Goal: Task Accomplishment & Management: Manage account settings

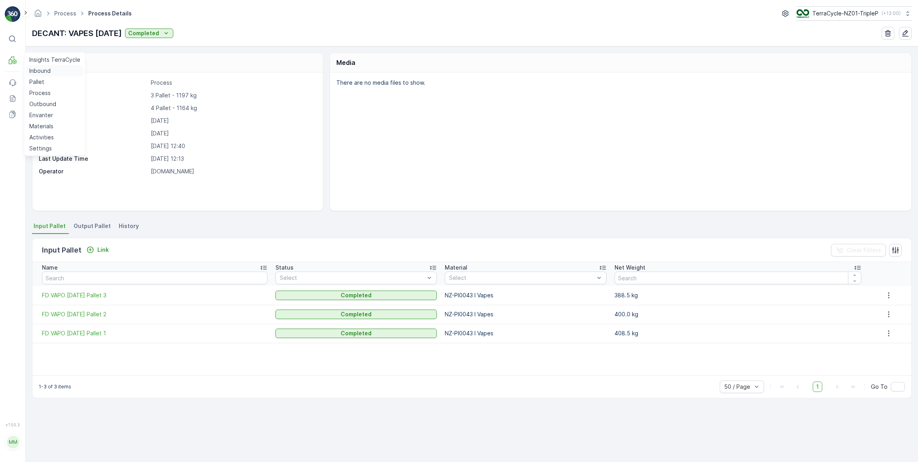
click at [43, 71] on p "Inbound" at bounding box center [39, 71] width 21 height 8
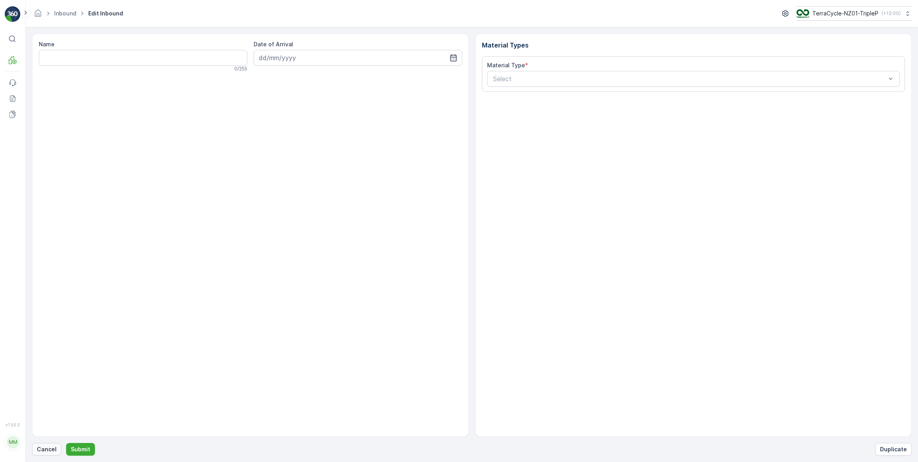
click at [44, 451] on p "Cancel" at bounding box center [47, 449] width 20 height 8
click at [41, 450] on p "Cancel" at bounding box center [47, 449] width 20 height 8
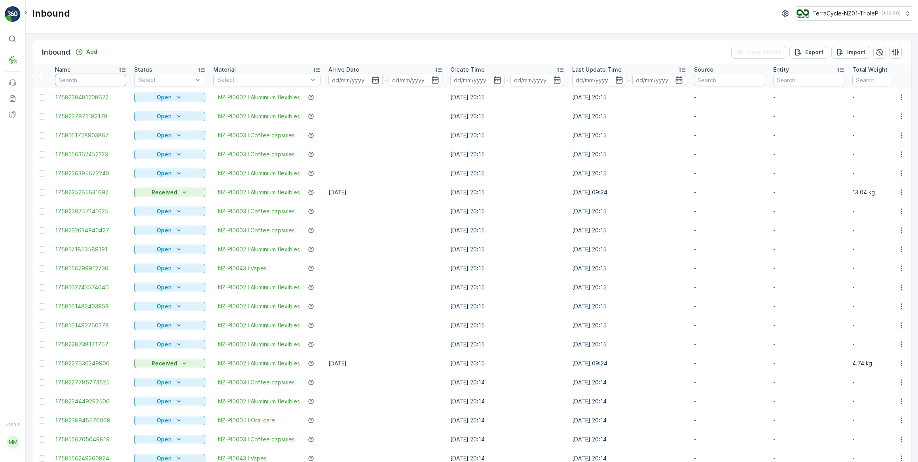
drag, startPoint x: 95, startPoint y: 74, endPoint x: 106, endPoint y: 70, distance: 11.6
click at [97, 74] on input "text" at bounding box center [90, 80] width 71 height 13
type input "435525"
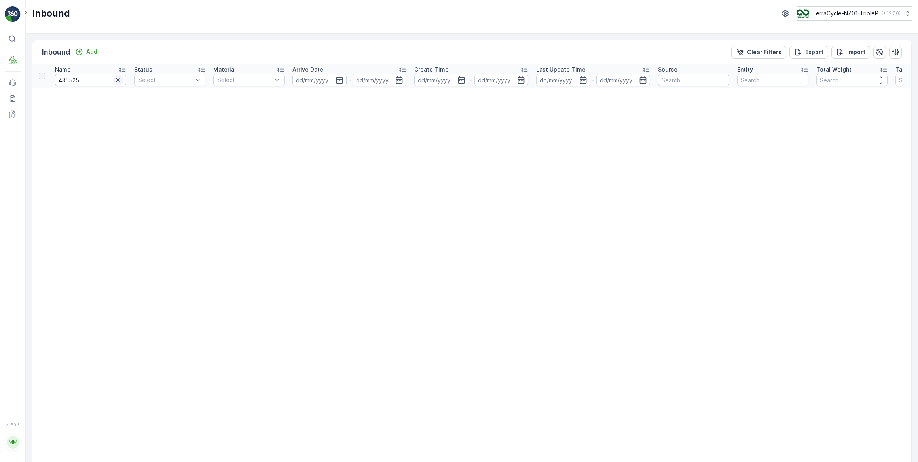
click at [117, 79] on icon "button" at bounding box center [118, 80] width 4 height 4
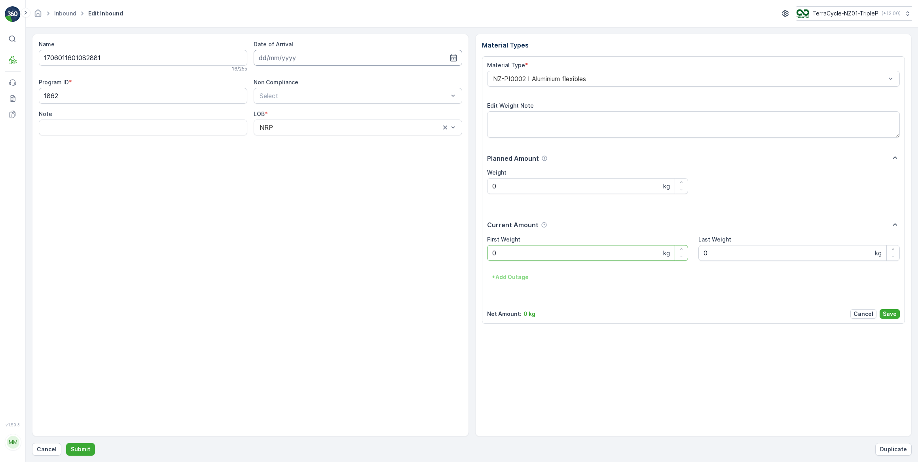
click at [284, 59] on input at bounding box center [358, 58] width 208 height 16
click at [283, 158] on div "22" at bounding box center [281, 155] width 13 height 13
type input "[DATE]"
click at [498, 254] on Weight "0" at bounding box center [587, 253] width 201 height 16
click at [66, 443] on button "Submit" at bounding box center [80, 449] width 29 height 13
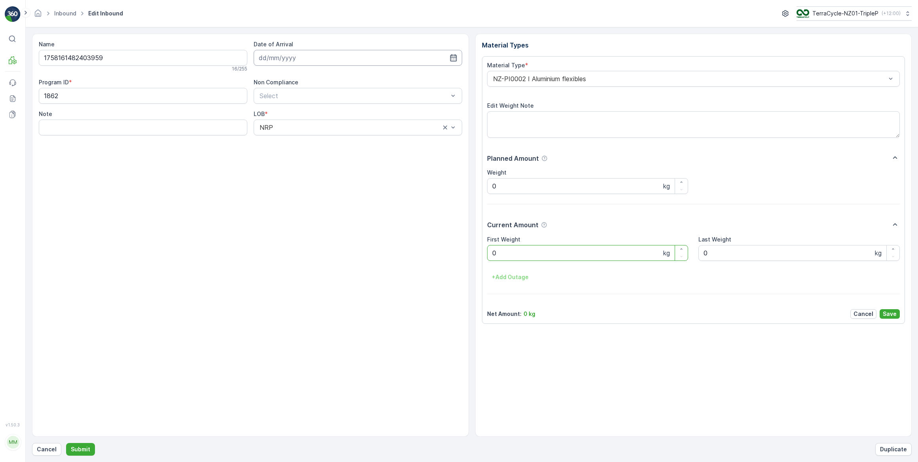
click at [302, 57] on input at bounding box center [358, 58] width 208 height 16
drag, startPoint x: 284, startPoint y: 156, endPoint x: 287, endPoint y: 154, distance: 4.3
click at [285, 155] on div "22" at bounding box center [281, 155] width 13 height 13
type input "[DATE]"
click at [517, 254] on Weight "0" at bounding box center [587, 253] width 201 height 16
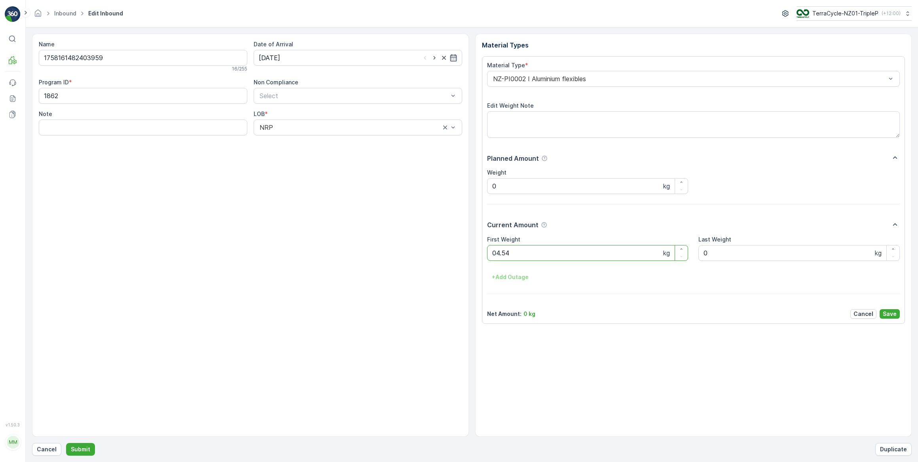
click at [66, 443] on button "Submit" at bounding box center [80, 449] width 29 height 13
click at [317, 60] on input at bounding box center [358, 58] width 208 height 16
click at [280, 158] on div "22" at bounding box center [281, 155] width 13 height 13
type input "[DATE]"
drag, startPoint x: 504, startPoint y: 252, endPoint x: 481, endPoint y: 250, distance: 23.0
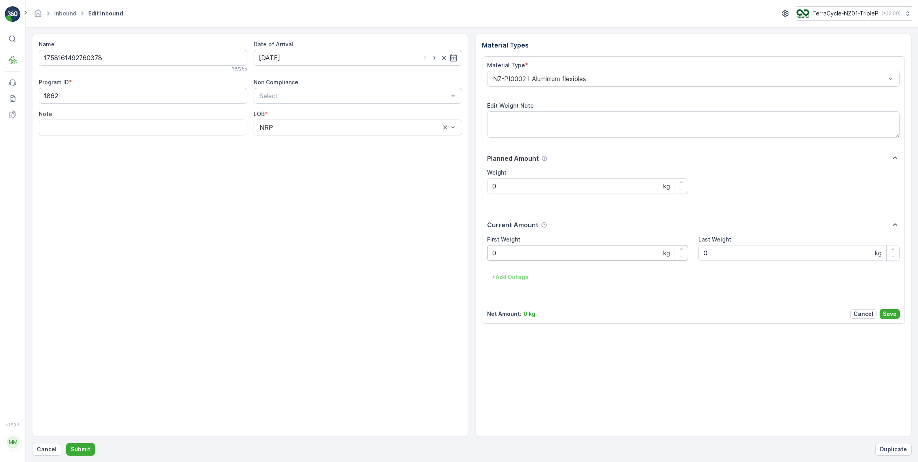
click at [504, 252] on Weight "0" at bounding box center [587, 253] width 201 height 16
click at [66, 443] on button "Submit" at bounding box center [80, 449] width 29 height 13
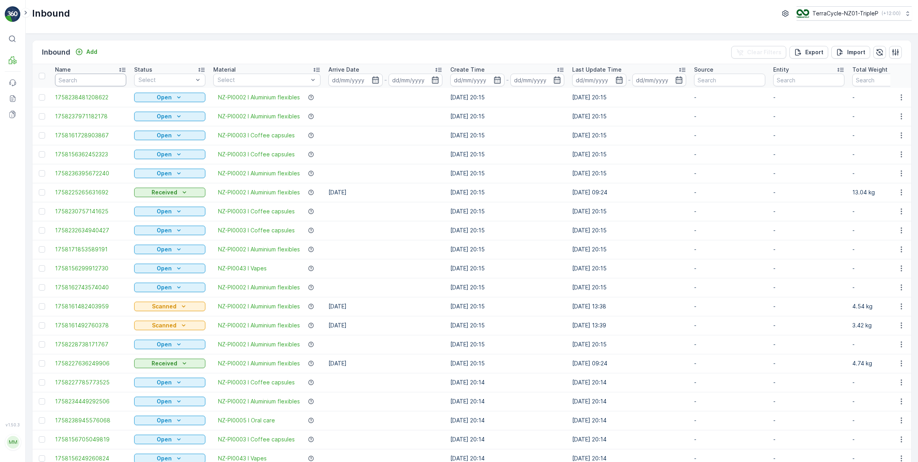
click at [73, 76] on input "text" at bounding box center [90, 80] width 71 height 13
click at [41, 82] on p "Pallet" at bounding box center [36, 82] width 15 height 8
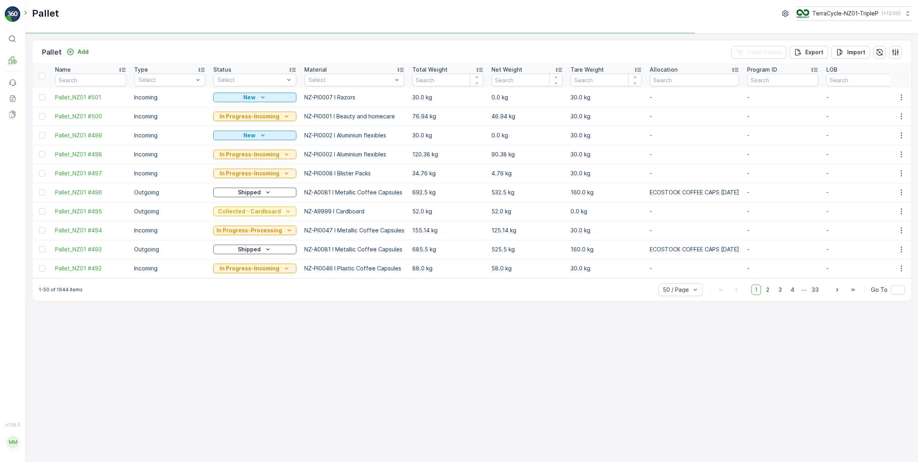
drag, startPoint x: 90, startPoint y: 72, endPoint x: 94, endPoint y: 69, distance: 5.0
click at [91, 72] on div "Name" at bounding box center [90, 70] width 71 height 8
drag, startPoint x: 81, startPoint y: 79, endPoint x: 90, endPoint y: 70, distance: 12.6
click at [83, 77] on input "text" at bounding box center [90, 80] width 71 height 13
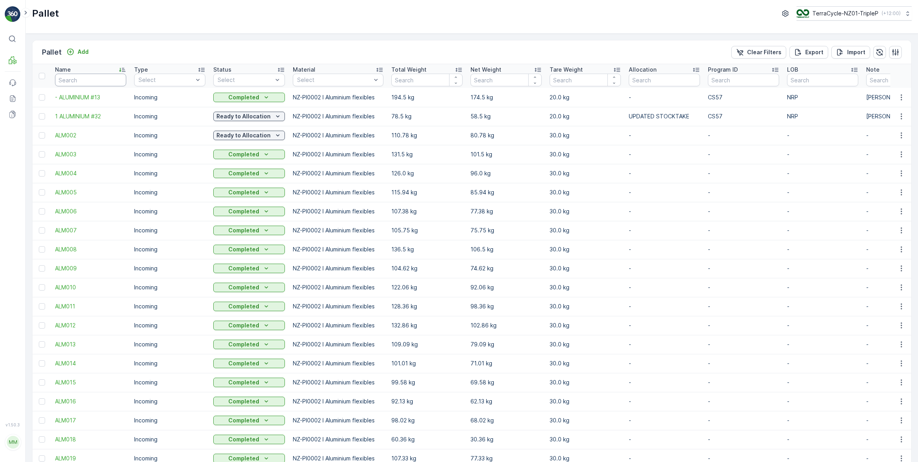
click at [107, 78] on input "text" at bounding box center [90, 80] width 71 height 13
type input "337"
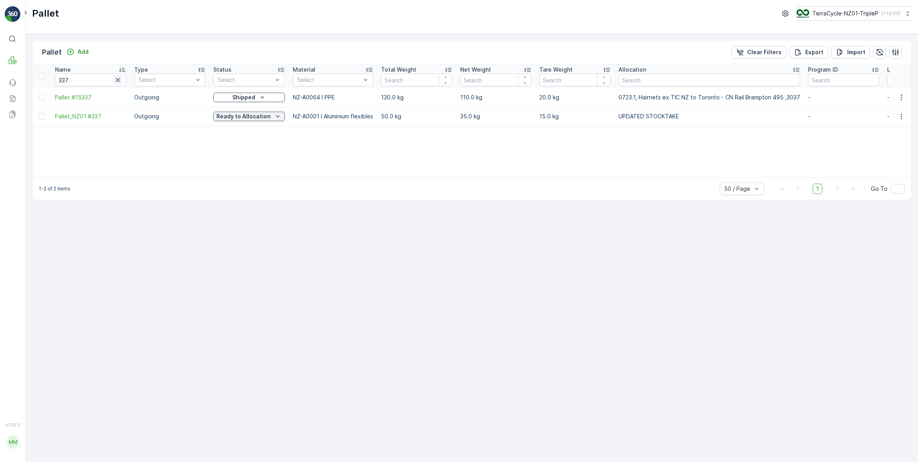
click at [117, 79] on icon "button" at bounding box center [118, 80] width 4 height 4
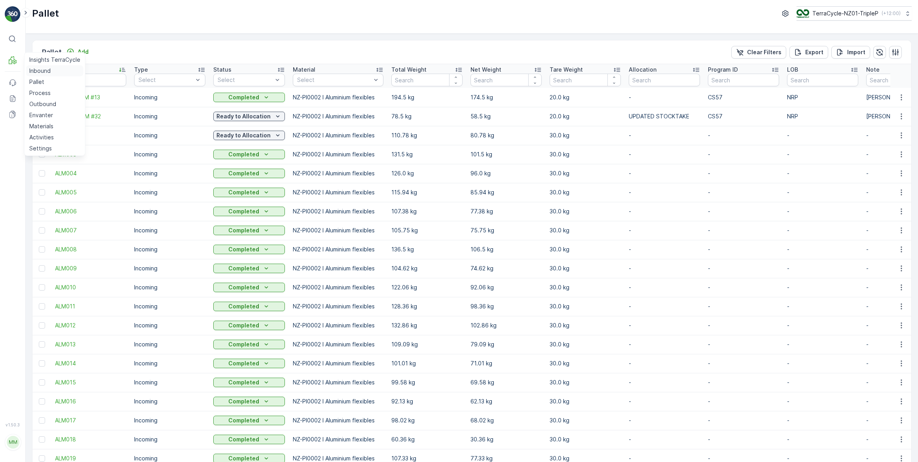
click at [45, 72] on p "Inbound" at bounding box center [39, 71] width 21 height 8
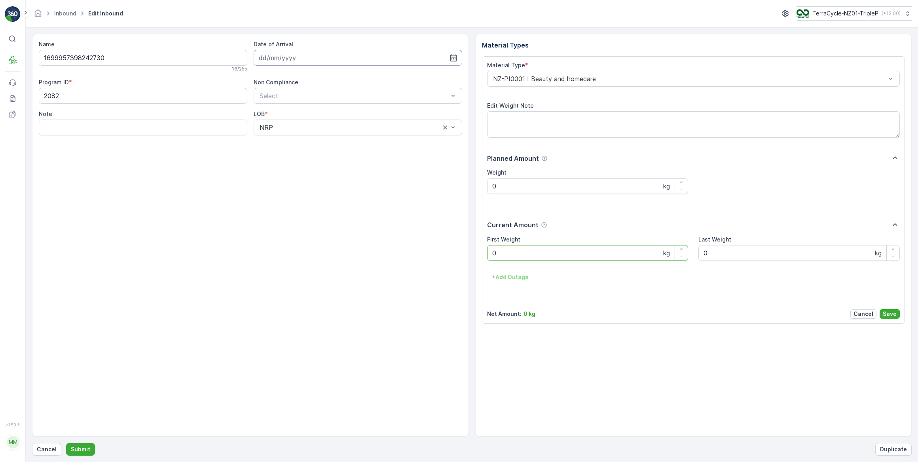
click at [278, 59] on input at bounding box center [358, 58] width 208 height 16
click at [281, 154] on div "22" at bounding box center [281, 155] width 13 height 13
type input "[DATE]"
click at [522, 253] on Weight "0" at bounding box center [587, 253] width 201 height 16
click at [66, 443] on button "Submit" at bounding box center [80, 449] width 29 height 13
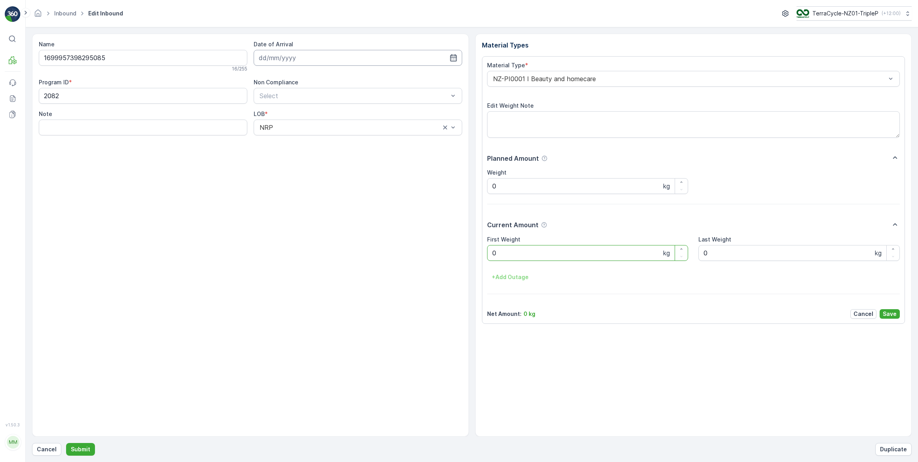
click at [276, 58] on input at bounding box center [358, 58] width 208 height 16
click at [279, 154] on div "22" at bounding box center [281, 155] width 13 height 13
type input "[DATE]"
click at [512, 253] on Weight "0" at bounding box center [587, 253] width 201 height 16
click at [66, 443] on button "Submit" at bounding box center [80, 449] width 29 height 13
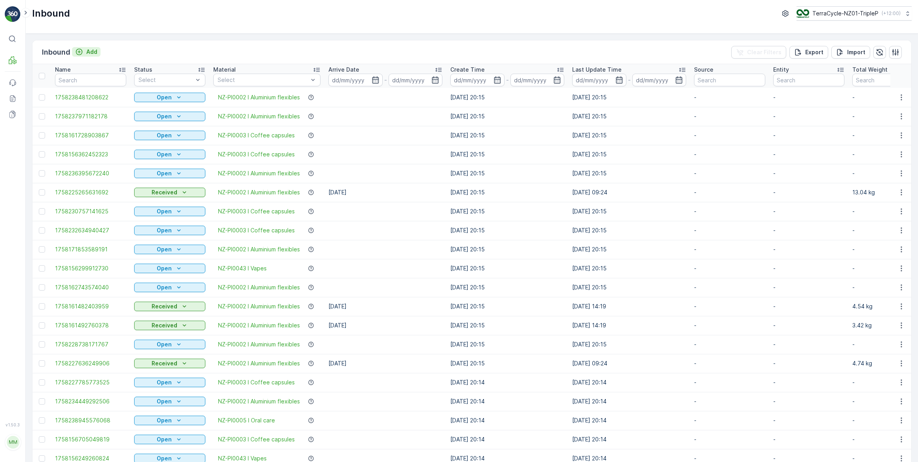
click at [93, 53] on p "Add" at bounding box center [91, 52] width 11 height 8
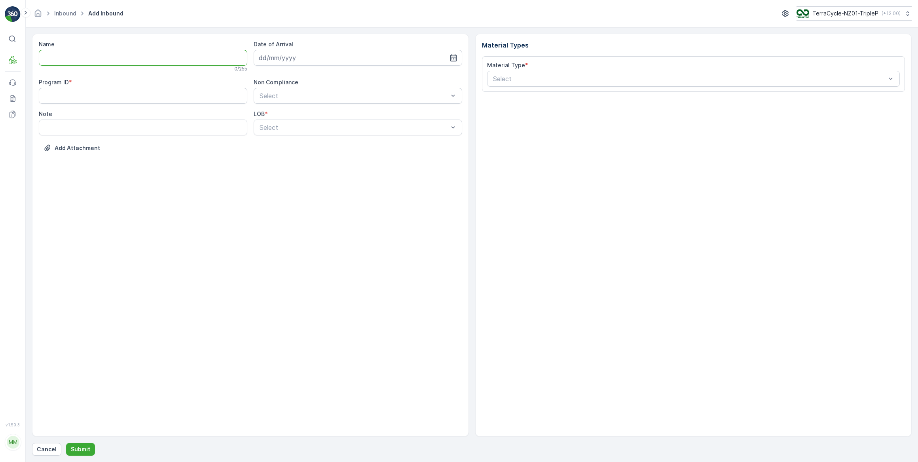
drag, startPoint x: 77, startPoint y: 63, endPoint x: 103, endPoint y: 46, distance: 31.2
click at [79, 61] on input "Name" at bounding box center [143, 58] width 208 height 16
type input "[PERSON_NAME] [STREET_ADDRESS][PERSON_NAME]"
click at [293, 59] on input at bounding box center [358, 58] width 208 height 16
click at [282, 156] on div "22" at bounding box center [281, 155] width 13 height 13
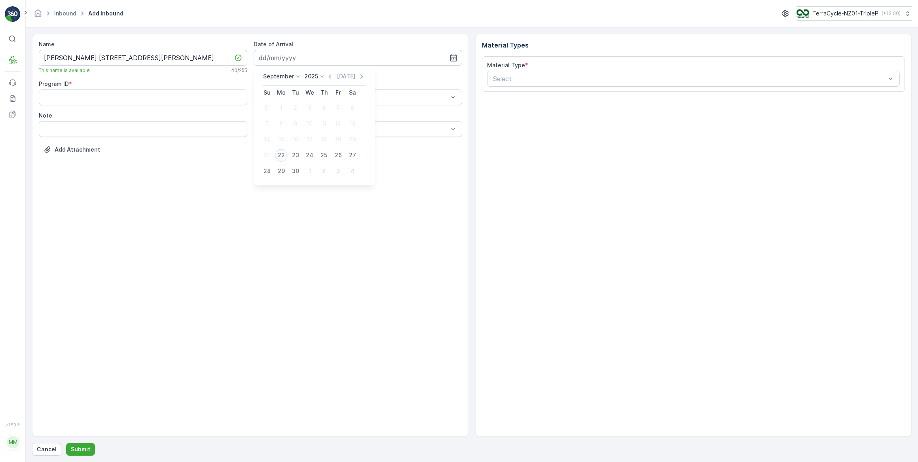
type input "[DATE]"
click at [87, 96] on ID "Program ID" at bounding box center [143, 97] width 208 height 16
type ID "1155"
click at [263, 147] on span "NRP" at bounding box center [264, 148] width 13 height 7
click at [220, 166] on div "Name [PERSON_NAME] [STREET_ADDRESS][PERSON_NAME] This name is available 40 / 25…" at bounding box center [250, 235] width 437 height 403
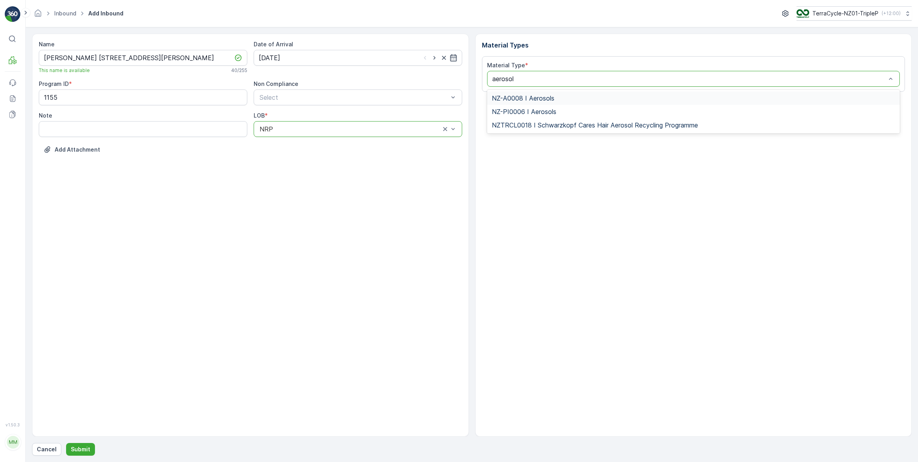
type input "aerosols"
click at [537, 111] on span "NZ-PI0006 I Aerosols" at bounding box center [524, 111] width 64 height 7
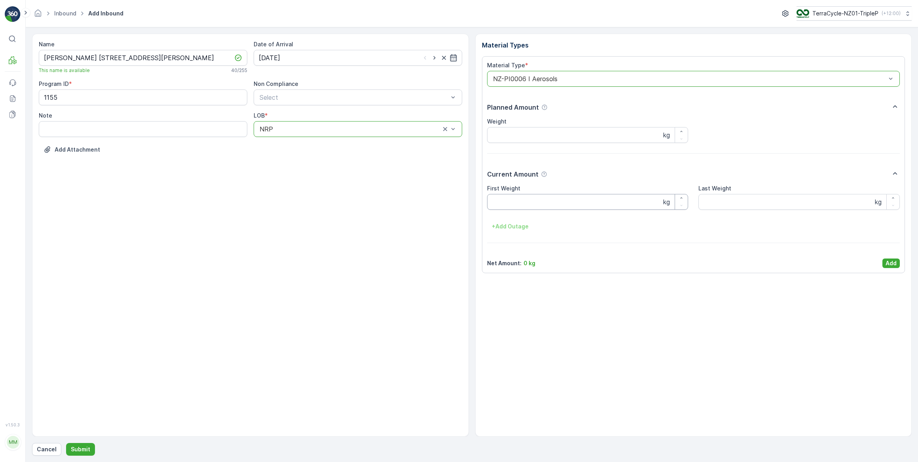
click at [538, 198] on Weight "First Weight" at bounding box center [587, 202] width 201 height 16
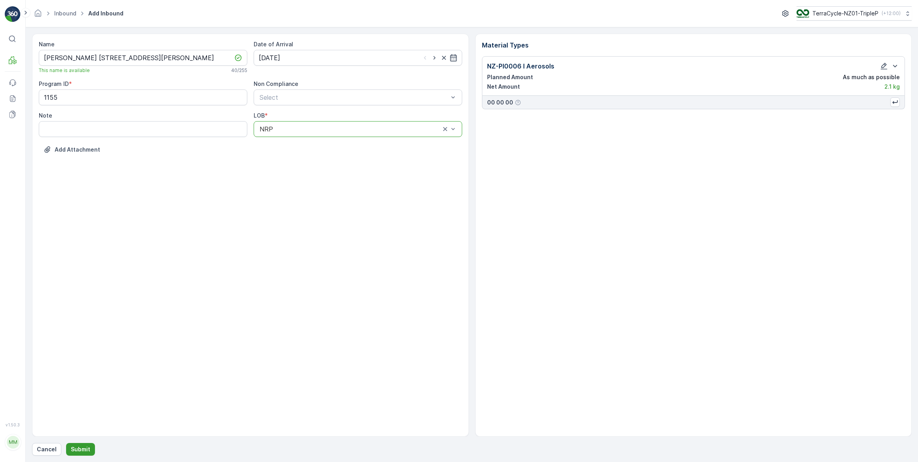
click at [78, 449] on p "Submit" at bounding box center [80, 449] width 19 height 8
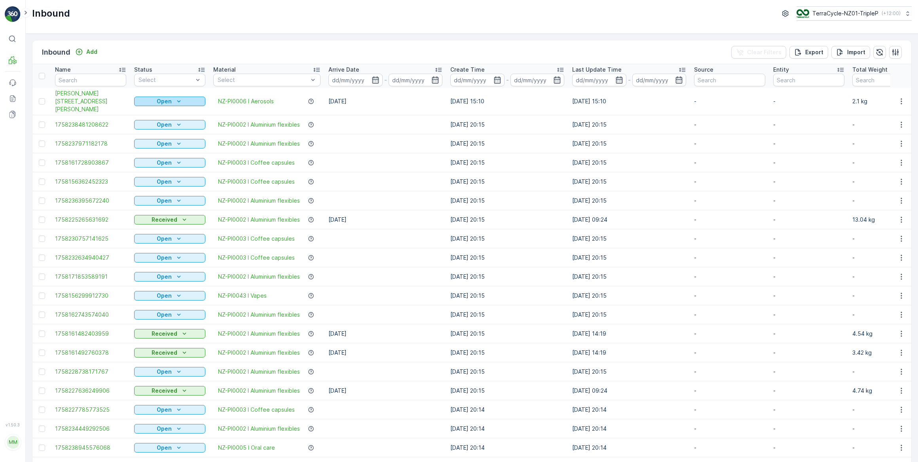
click at [180, 97] on icon "Open" at bounding box center [179, 101] width 8 height 8
click at [158, 119] on span "Scanned" at bounding box center [150, 120] width 23 height 8
click at [900, 99] on icon "button" at bounding box center [900, 102] width 1 height 6
click at [869, 153] on span "Print QR" at bounding box center [869, 153] width 22 height 8
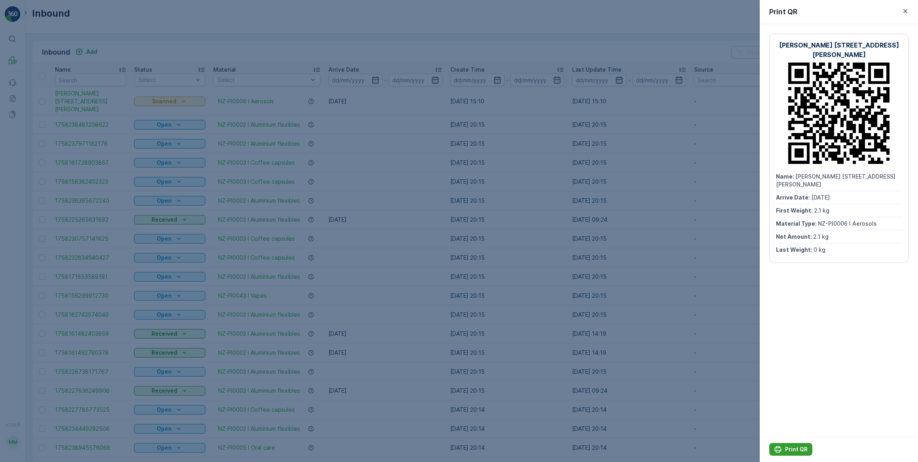
click at [794, 447] on p "Print QR" at bounding box center [796, 449] width 23 height 8
click at [906, 11] on icon "button" at bounding box center [905, 11] width 4 height 4
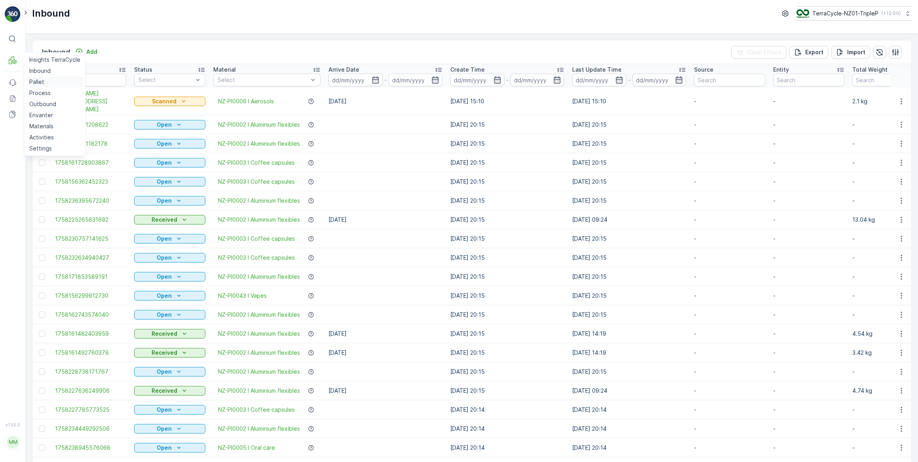
drag, startPoint x: 33, startPoint y: 83, endPoint x: 36, endPoint y: 79, distance: 5.0
click at [33, 83] on p "Pallet" at bounding box center [36, 82] width 15 height 8
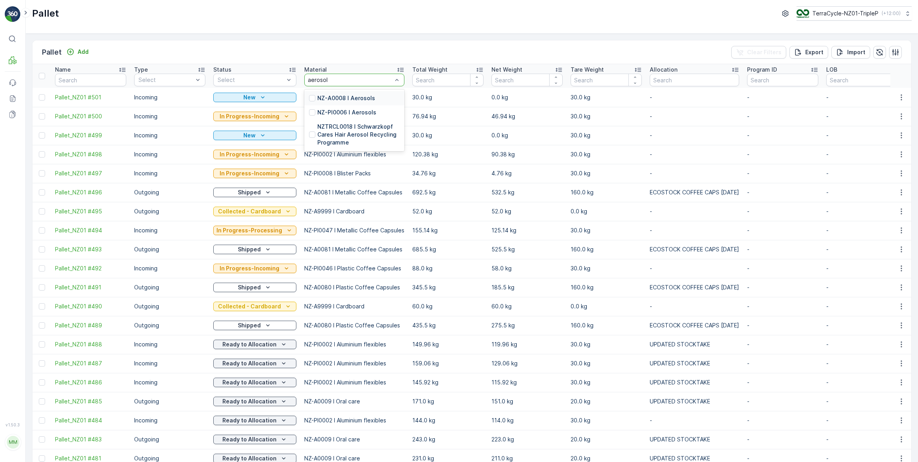
type input "aerosols"
click at [334, 113] on p "NZ-PI0006 I Aerosols" at bounding box center [346, 112] width 59 height 8
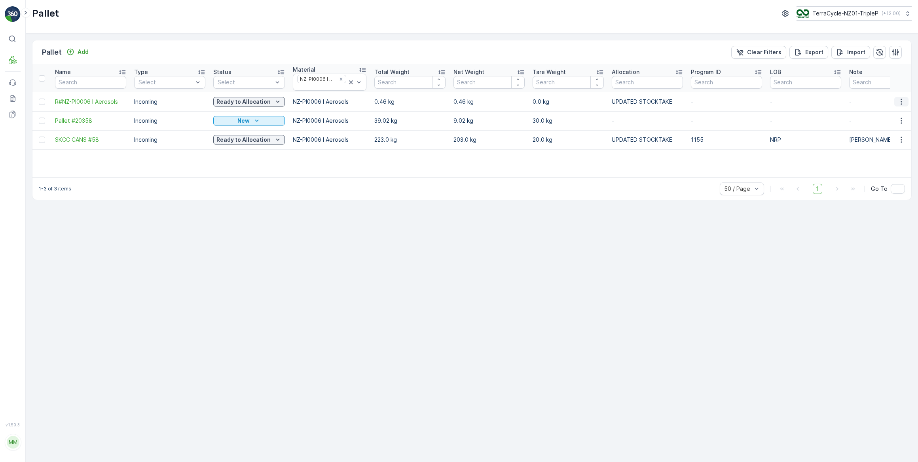
click at [901, 100] on icon "button" at bounding box center [901, 102] width 8 height 8
click at [879, 157] on span "Print QR" at bounding box center [880, 157] width 22 height 8
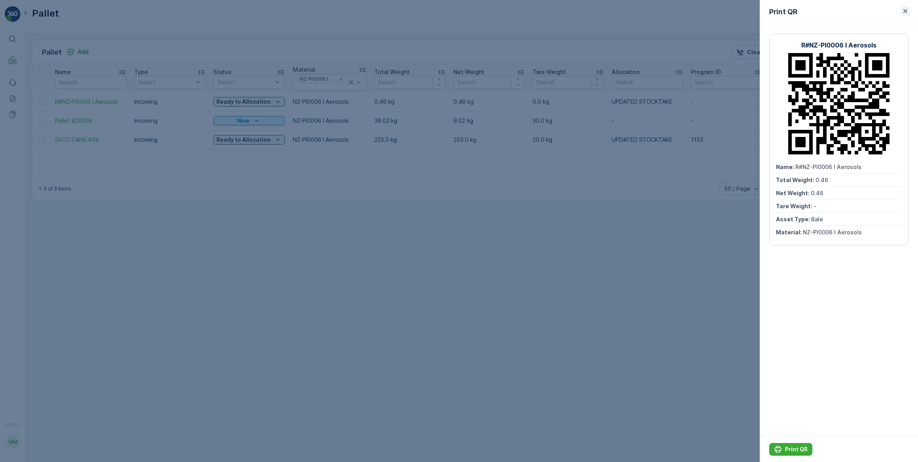
click at [905, 10] on icon "button" at bounding box center [905, 11] width 8 height 8
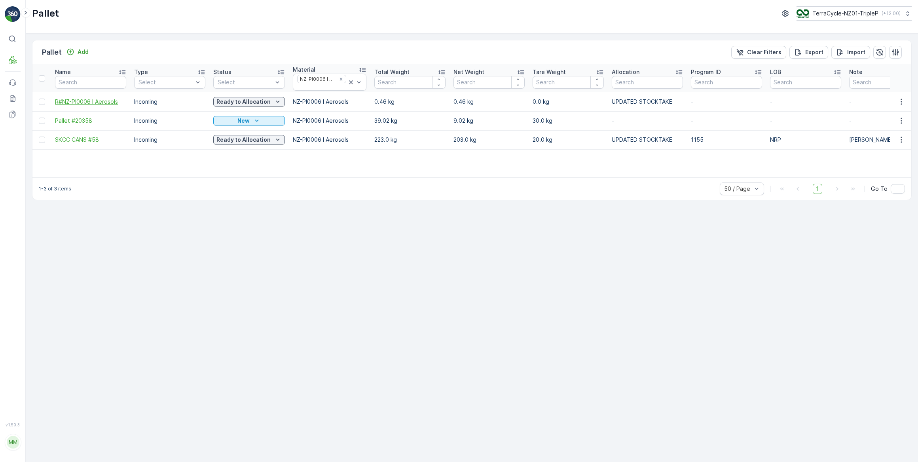
click at [89, 103] on span "R#NZ-PI0006 I Aerosols" at bounding box center [90, 102] width 71 height 8
click at [245, 102] on p "Ready to Allocation" at bounding box center [243, 102] width 54 height 8
click at [258, 124] on span "In Progress-Incoming" at bounding box center [245, 124] width 55 height 8
click at [901, 100] on icon "button" at bounding box center [901, 102] width 8 height 8
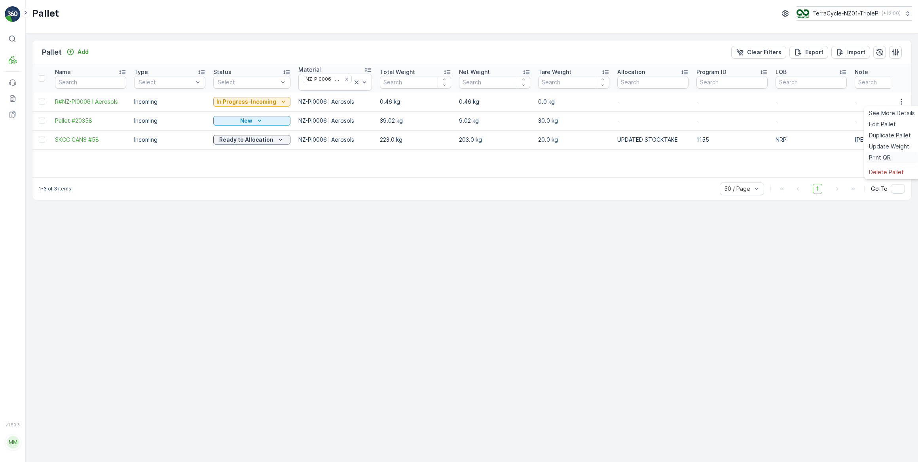
click at [877, 157] on span "Print QR" at bounding box center [880, 157] width 22 height 8
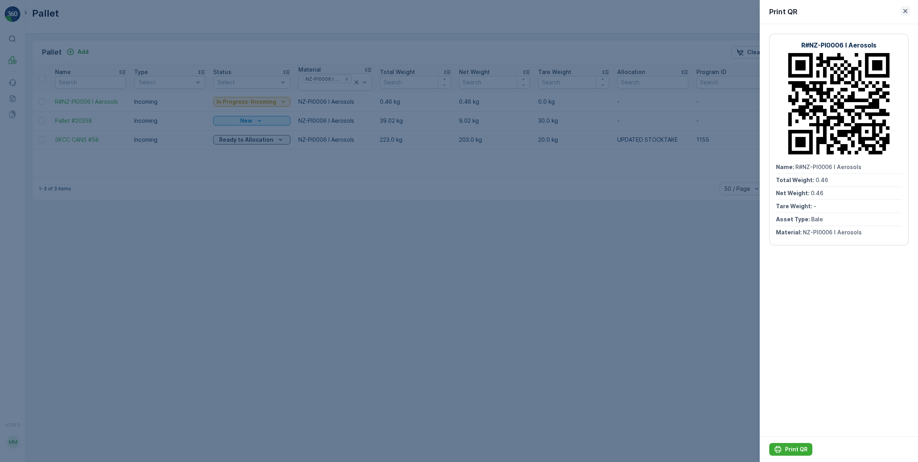
click at [905, 11] on icon "button" at bounding box center [905, 11] width 4 height 4
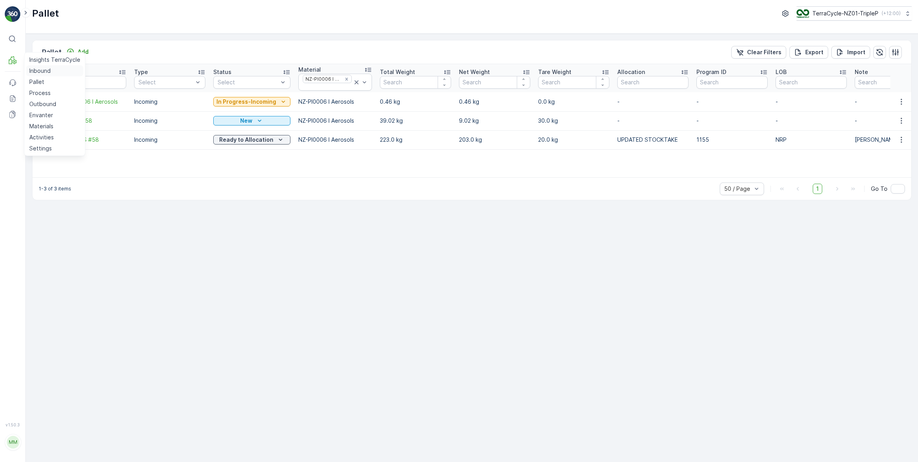
click at [44, 71] on p "Inbound" at bounding box center [39, 71] width 21 height 8
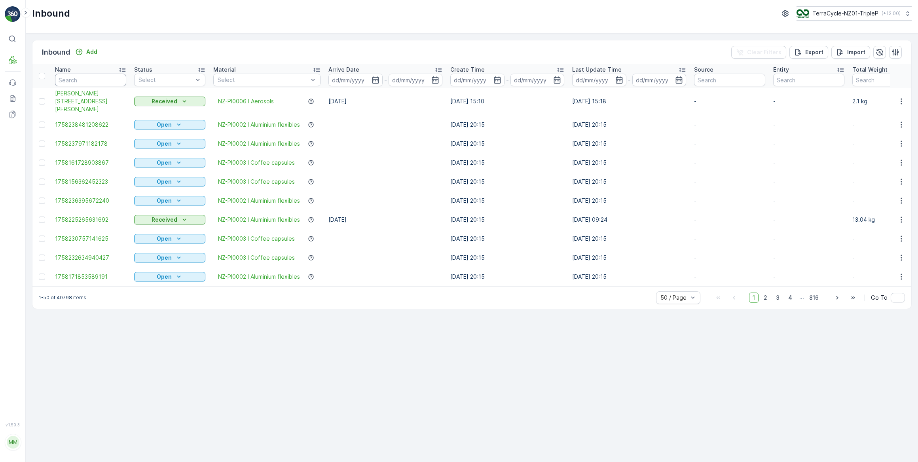
click at [82, 76] on input "text" at bounding box center [90, 80] width 71 height 13
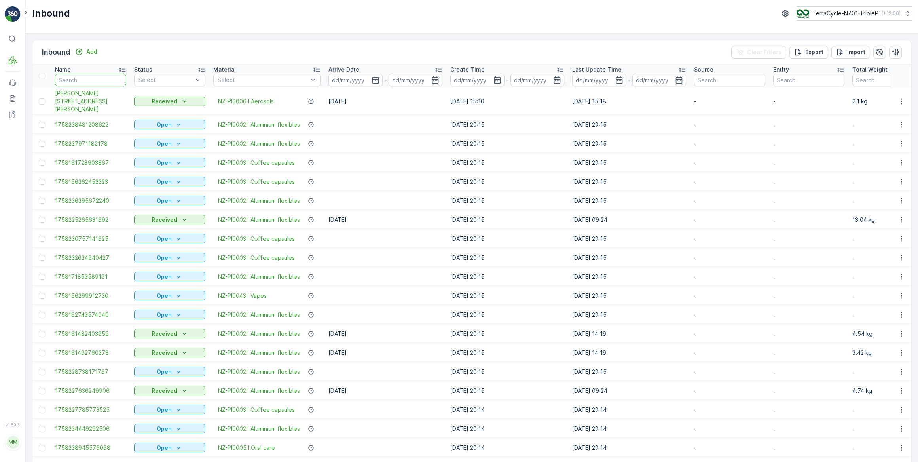
drag, startPoint x: 90, startPoint y: 76, endPoint x: 107, endPoint y: 55, distance: 26.4
click at [93, 74] on input "text" at bounding box center [90, 80] width 71 height 13
type input "154471"
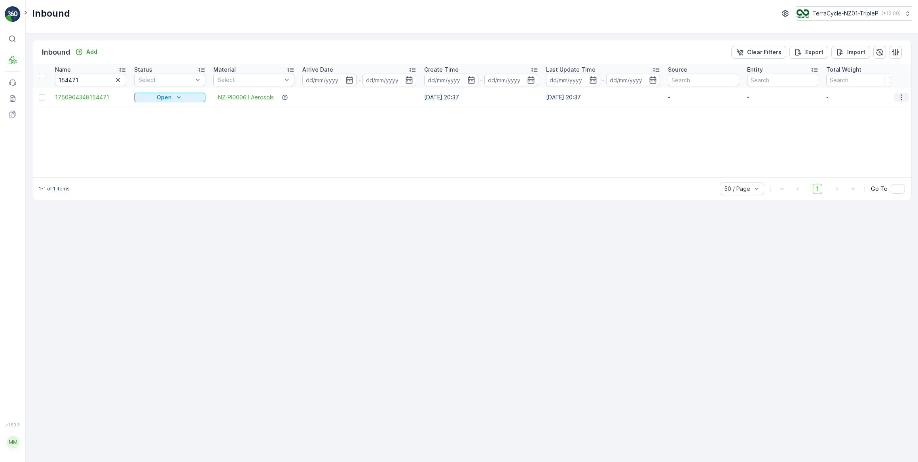
click at [901, 98] on icon "button" at bounding box center [901, 97] width 8 height 8
click at [878, 121] on span "Edit Inbound" at bounding box center [874, 120] width 33 height 8
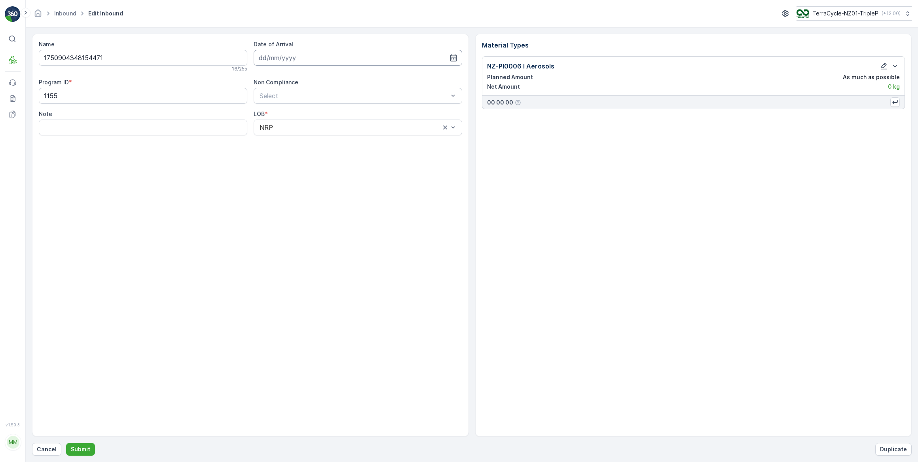
click at [352, 59] on input at bounding box center [358, 58] width 208 height 16
click at [282, 158] on div "22" at bounding box center [281, 155] width 13 height 13
type input "[DATE]"
click at [884, 67] on icon "button" at bounding box center [884, 66] width 8 height 8
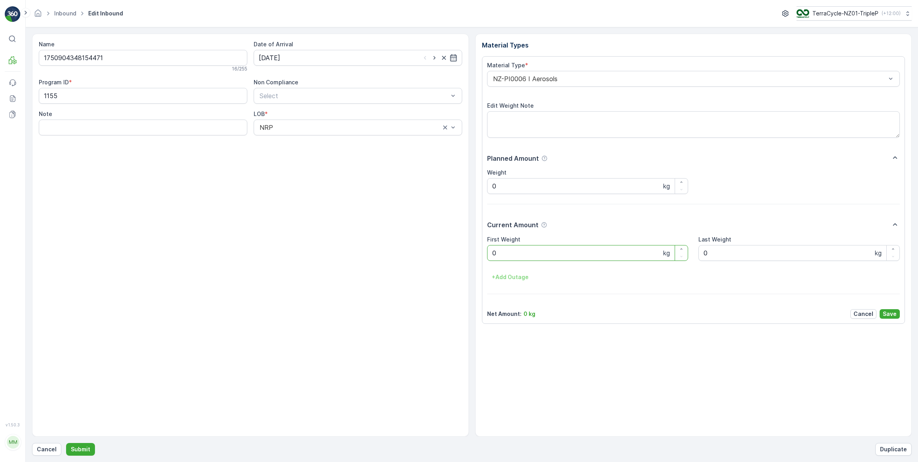
click at [510, 256] on Weight "0" at bounding box center [587, 253] width 201 height 16
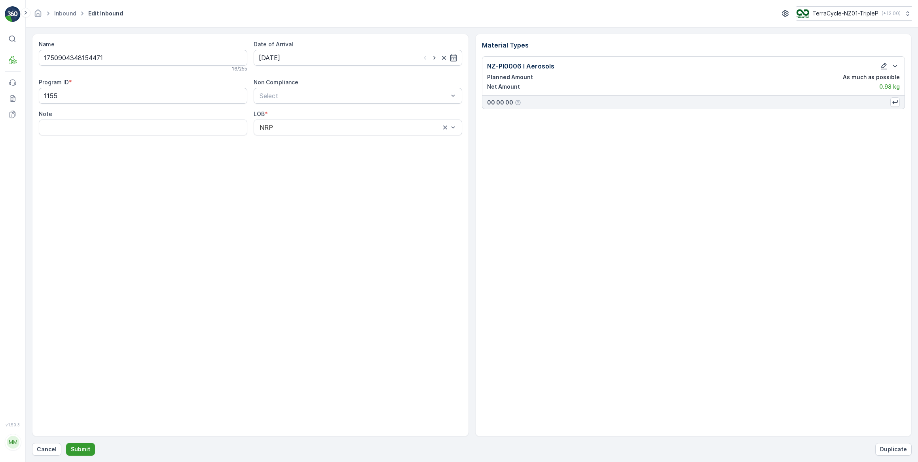
click at [81, 447] on p "Submit" at bounding box center [80, 449] width 19 height 8
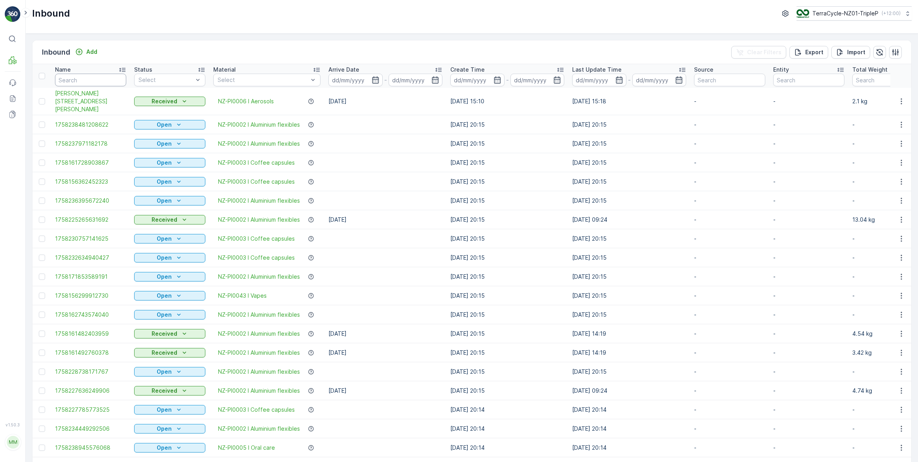
click at [76, 81] on input "text" at bounding box center [90, 80] width 71 height 13
type input "154471"
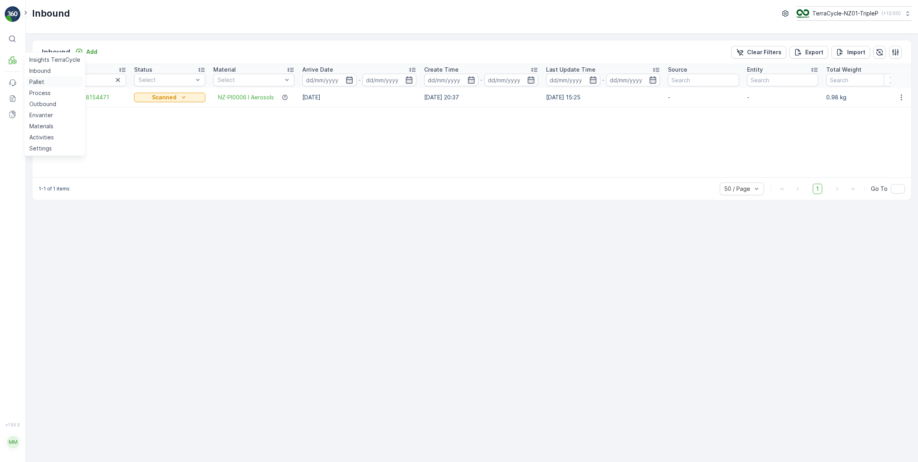
click at [38, 81] on p "Pallet" at bounding box center [36, 82] width 15 height 8
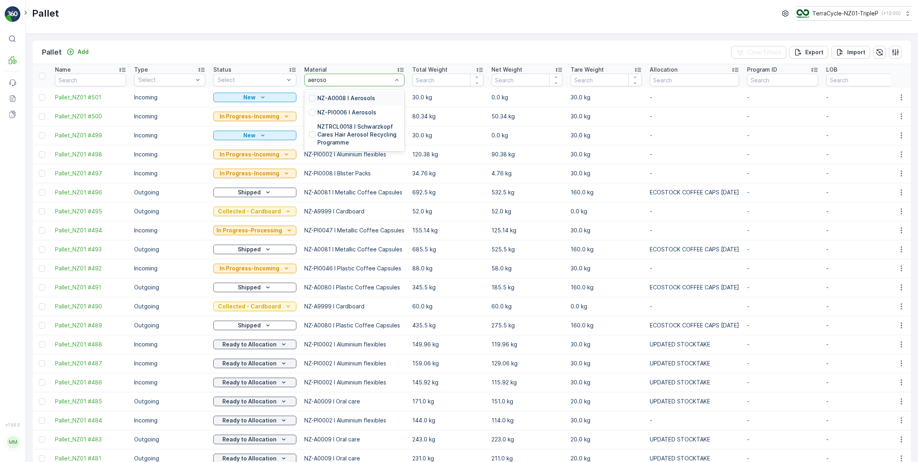
type input "aerosol"
click at [360, 112] on p "NZ-PI0006 I Aerosols" at bounding box center [346, 112] width 59 height 8
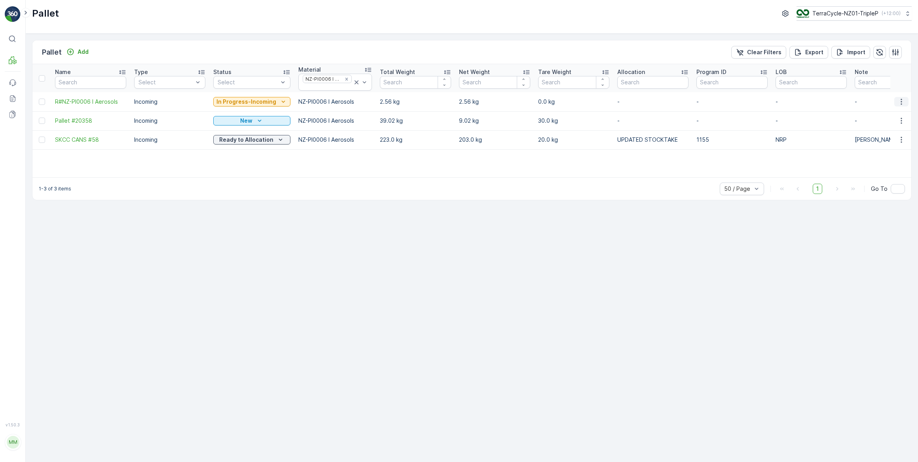
click at [902, 102] on icon "button" at bounding box center [901, 102] width 8 height 8
click at [879, 159] on span "Print QR" at bounding box center [880, 157] width 22 height 8
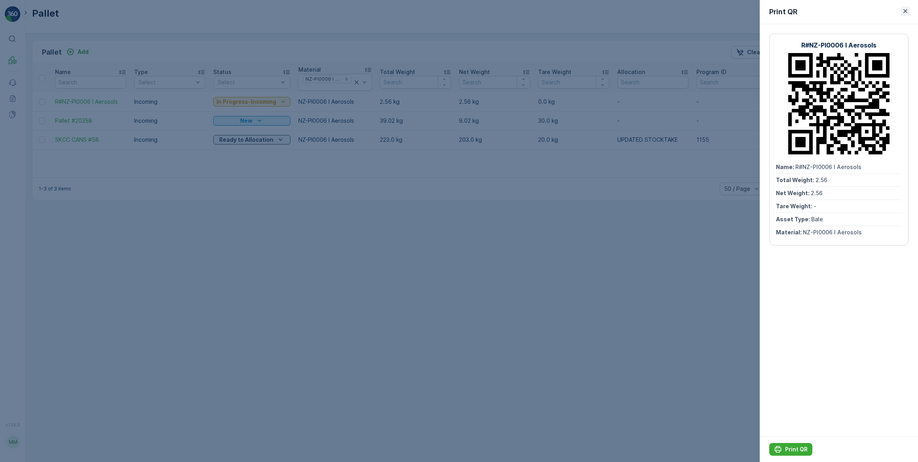
click at [905, 12] on icon "button" at bounding box center [905, 11] width 8 height 8
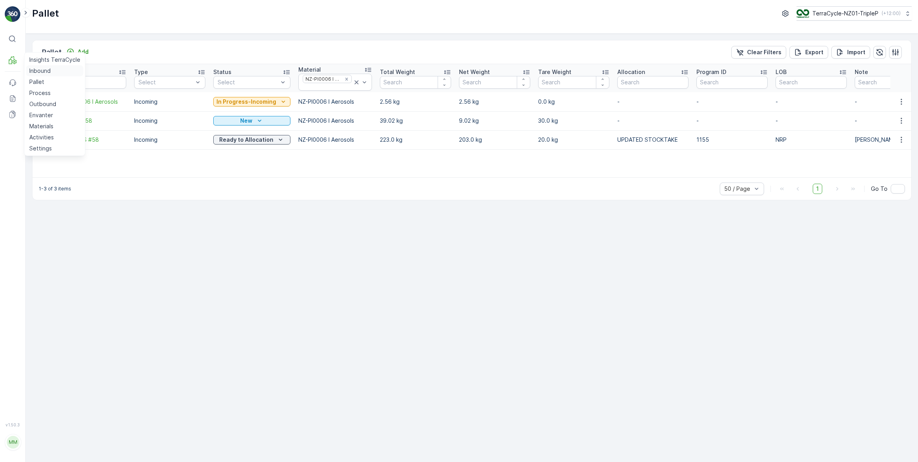
click at [34, 72] on p "Inbound" at bounding box center [39, 71] width 21 height 8
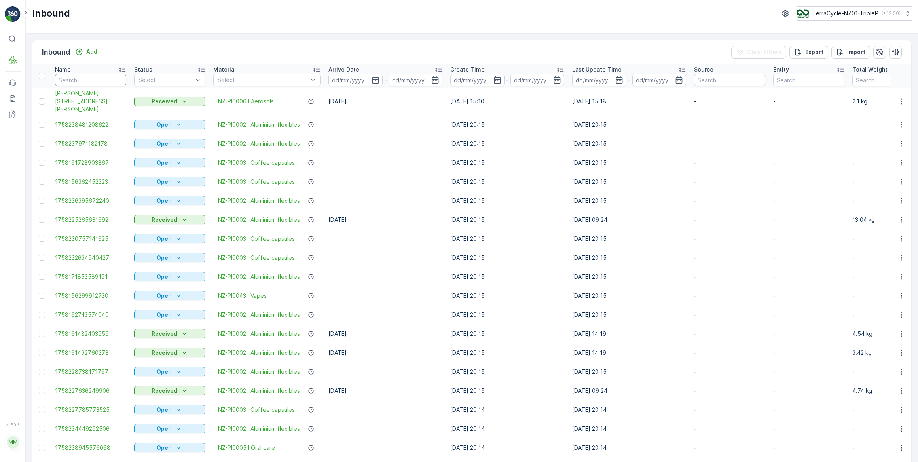
drag, startPoint x: 100, startPoint y: 79, endPoint x: 106, endPoint y: 65, distance: 15.4
click at [102, 75] on input "text" at bounding box center [90, 80] width 71 height 13
type input "154471"
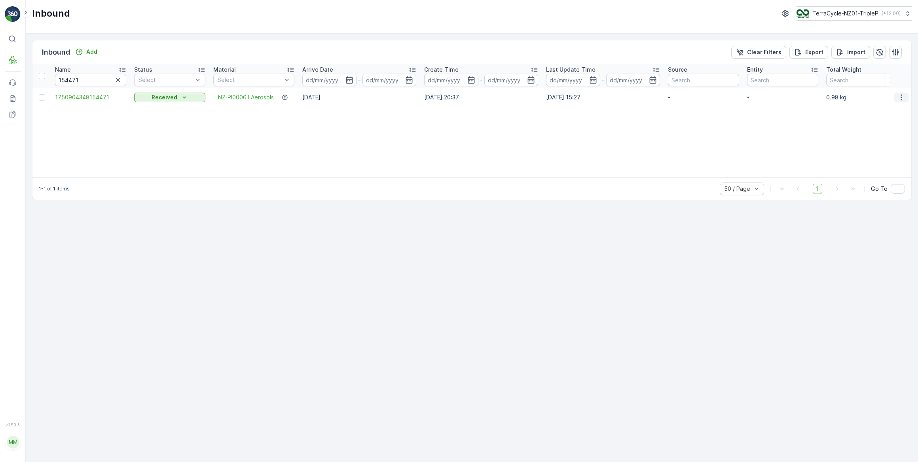
click at [901, 98] on icon "button" at bounding box center [901, 97] width 8 height 8
click at [874, 153] on span "Print QR" at bounding box center [869, 153] width 22 height 8
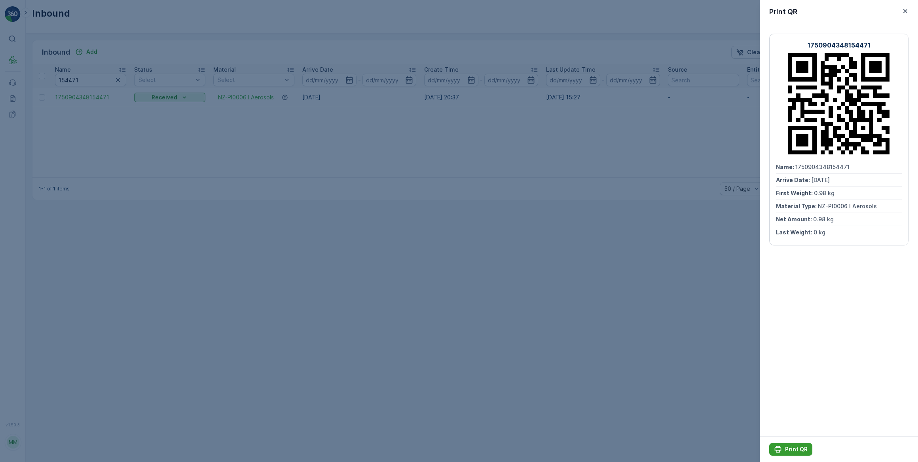
click at [791, 450] on p "Print QR" at bounding box center [796, 449] width 23 height 8
click at [906, 12] on icon "button" at bounding box center [905, 11] width 8 height 8
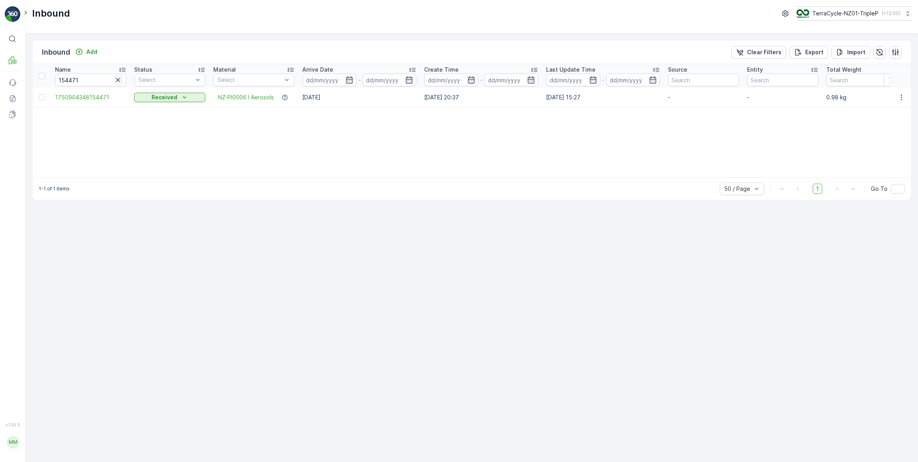
click at [117, 80] on icon "button" at bounding box center [118, 80] width 4 height 4
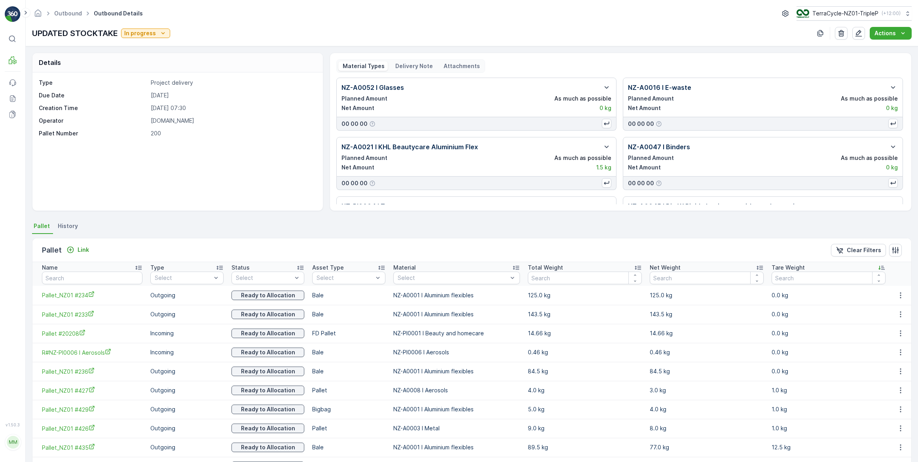
scroll to position [113, 0]
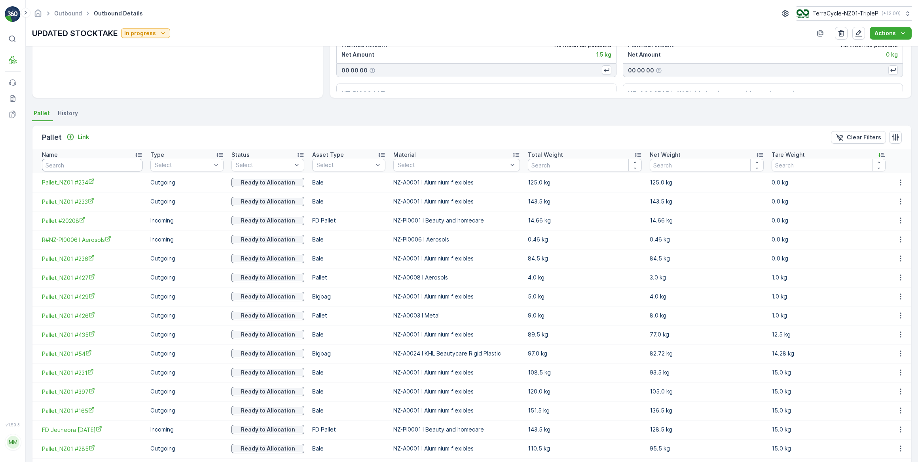
drag, startPoint x: 63, startPoint y: 165, endPoint x: 68, endPoint y: 159, distance: 7.4
click at [63, 165] on input "text" at bounding box center [92, 165] width 100 height 13
click at [103, 237] on span "R#NZ-PI0006 I Aerosols" at bounding box center [92, 239] width 100 height 8
click at [83, 163] on input "text" at bounding box center [92, 165] width 100 height 13
type input "R"
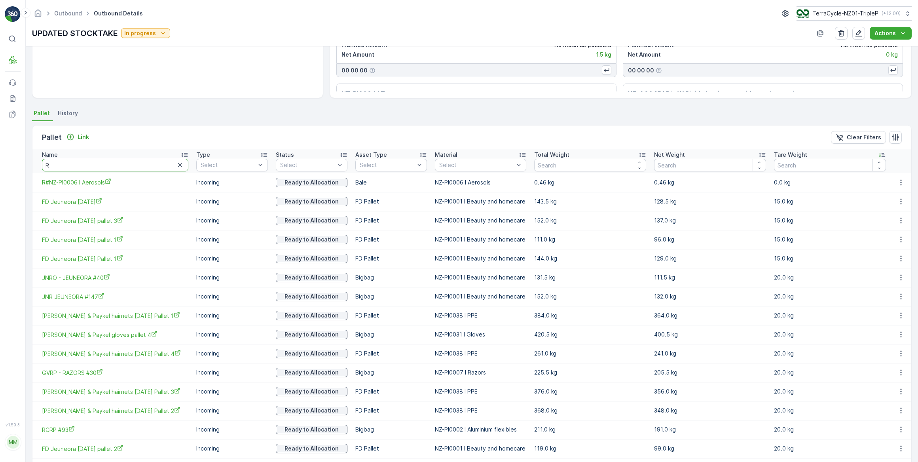
drag, startPoint x: 55, startPoint y: 164, endPoint x: 172, endPoint y: 153, distance: 118.0
click at [99, 160] on input "R" at bounding box center [115, 165] width 146 height 13
type input "R#N"
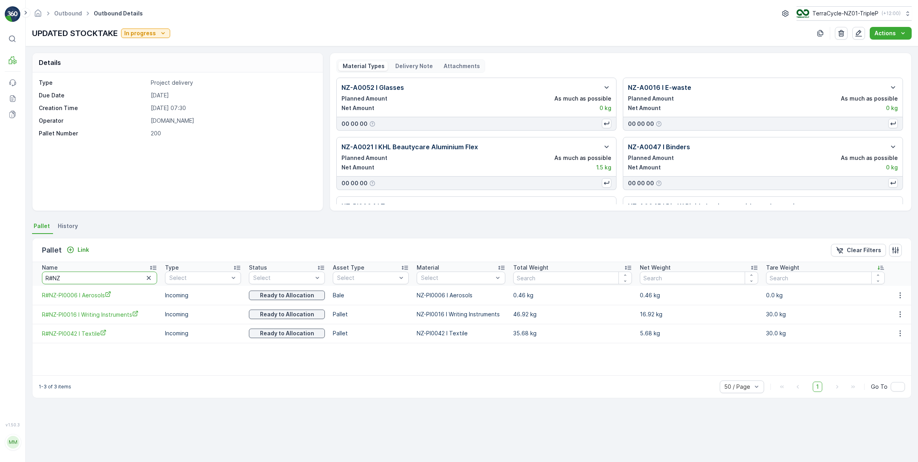
drag, startPoint x: 70, startPoint y: 278, endPoint x: 72, endPoint y: 272, distance: 5.7
click at [70, 277] on input "R#NZ" at bounding box center [99, 277] width 115 height 13
type input "R#NZ-"
click at [79, 273] on input "R#NZ-" at bounding box center [99, 277] width 115 height 13
type input "R#NZ-P"
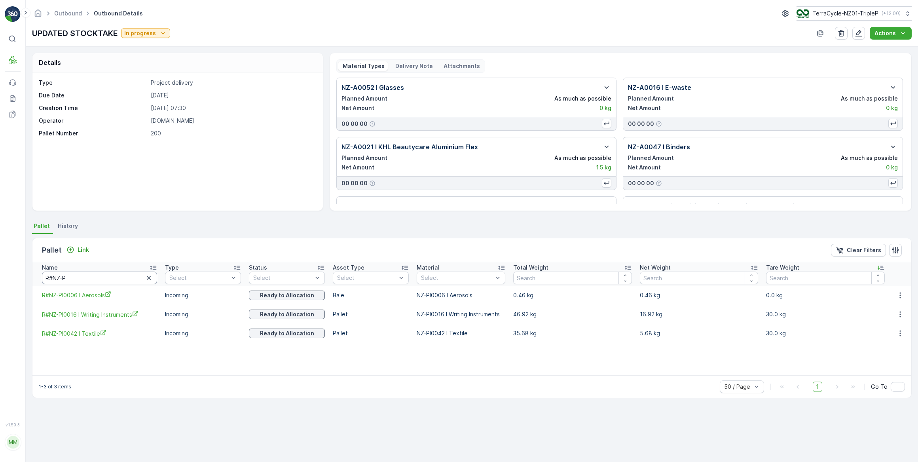
drag, startPoint x: 73, startPoint y: 277, endPoint x: 113, endPoint y: 244, distance: 51.8
click at [77, 273] on input "R#NZ-P" at bounding box center [99, 277] width 115 height 13
type input "R#NZ-Paeros"
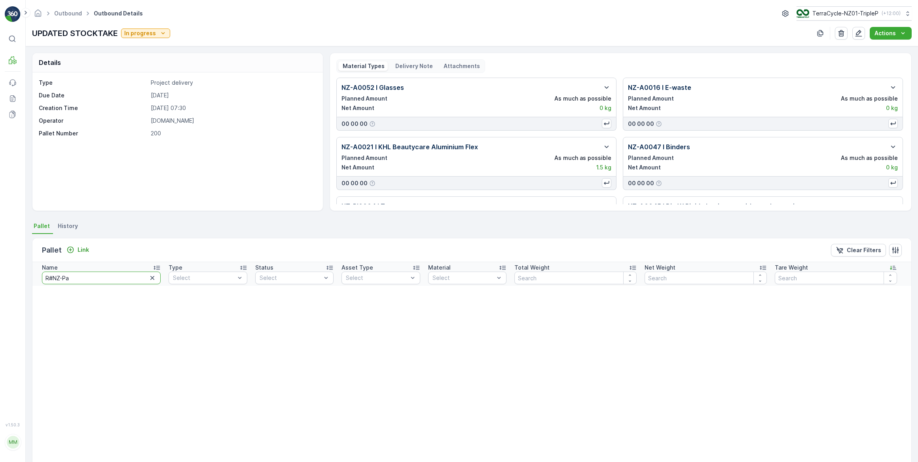
type input "R#NZ-P"
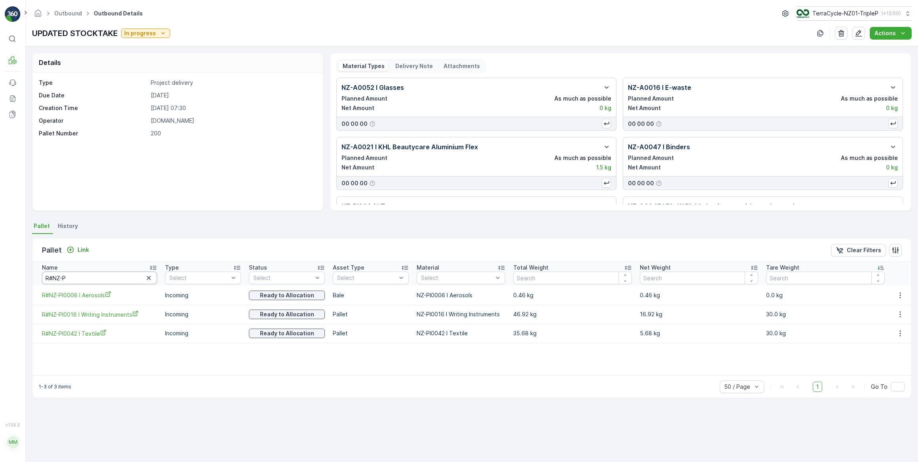
drag, startPoint x: 78, startPoint y: 277, endPoint x: 85, endPoint y: 276, distance: 8.0
click at [79, 277] on input "R#NZ-P" at bounding box center [99, 277] width 115 height 13
type input "R#NZ-PI0006"
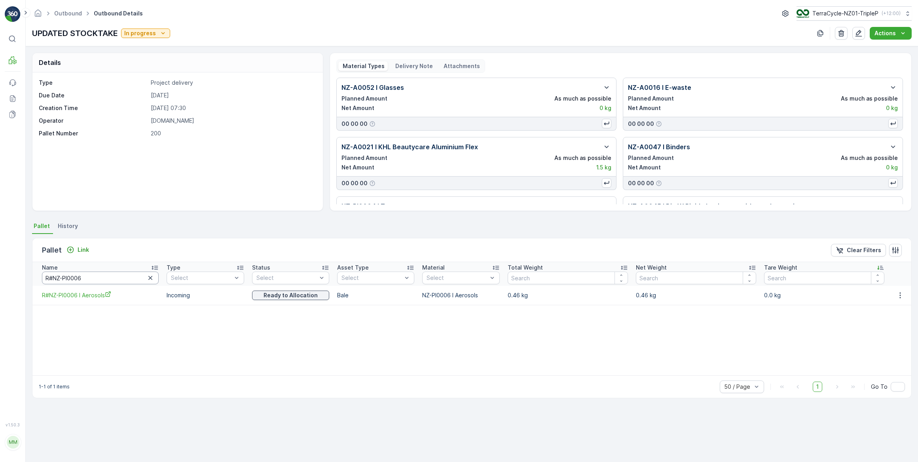
click at [97, 280] on input "R#NZ-PI0006" at bounding box center [100, 277] width 117 height 13
click at [899, 296] on icon "button" at bounding box center [900, 295] width 8 height 8
click at [887, 322] on span "Unlink Pallet" at bounding box center [885, 321] width 32 height 8
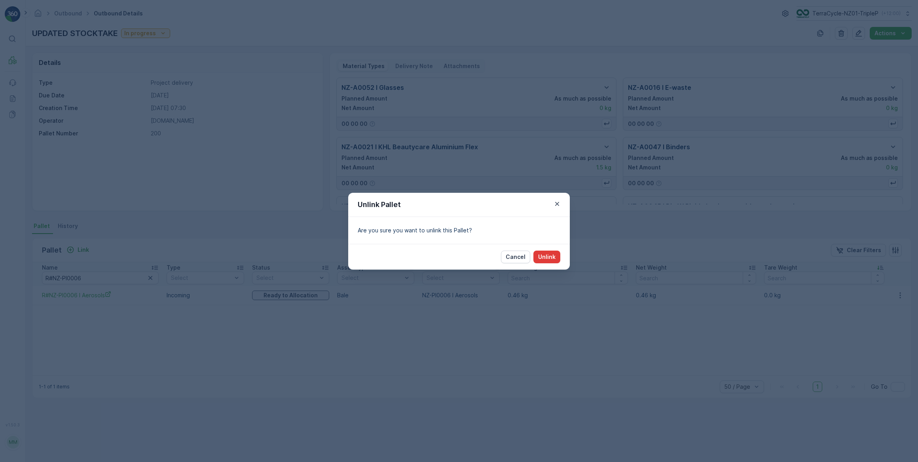
click at [552, 257] on p "Unlink" at bounding box center [546, 257] width 17 height 8
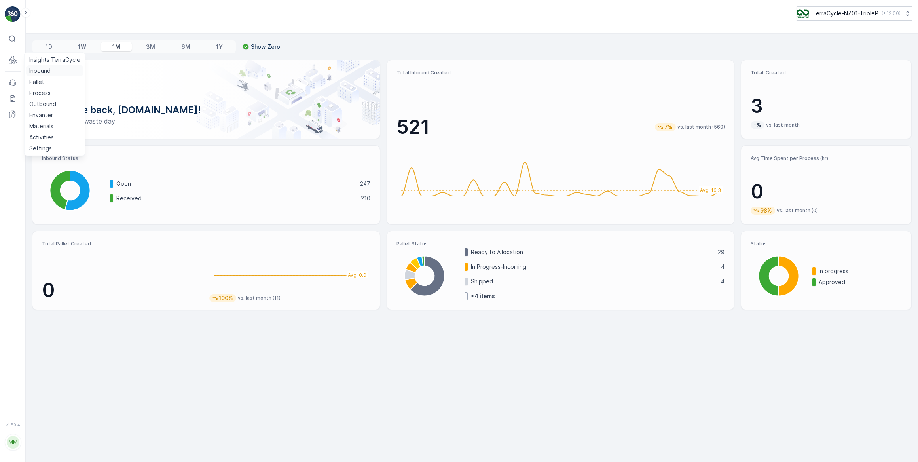
click at [42, 70] on p "Inbound" at bounding box center [39, 71] width 21 height 8
